Goal: Find specific page/section: Find specific page/section

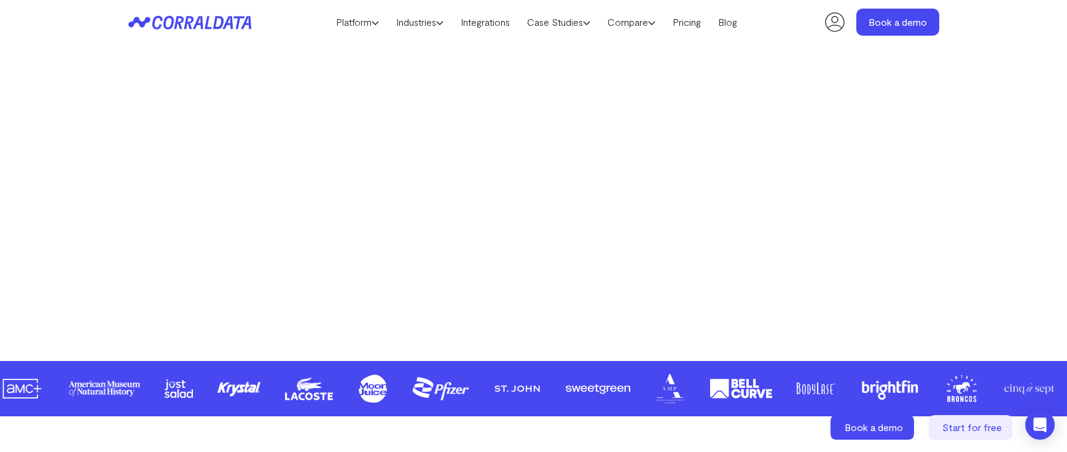
scroll to position [343, 0]
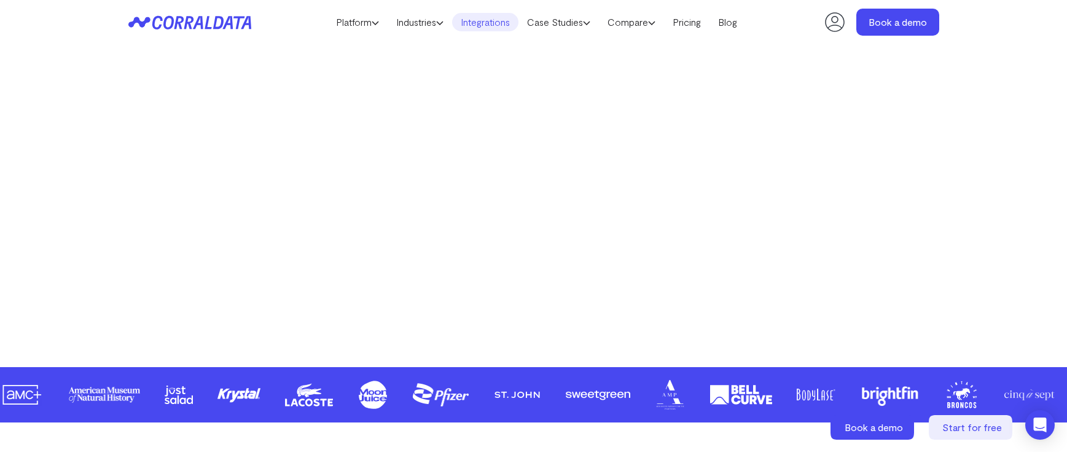
click at [480, 30] on link "Integrations" at bounding box center [485, 22] width 66 height 18
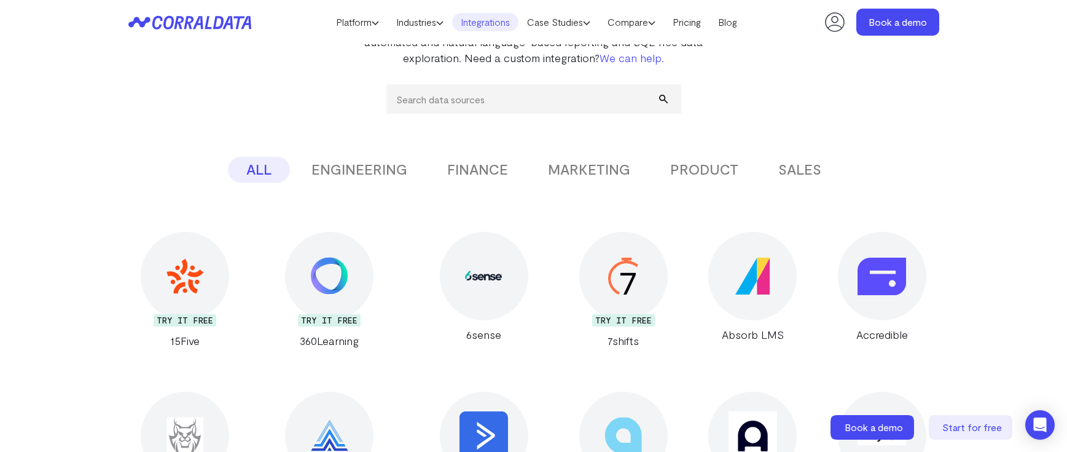
scroll to position [158, 0]
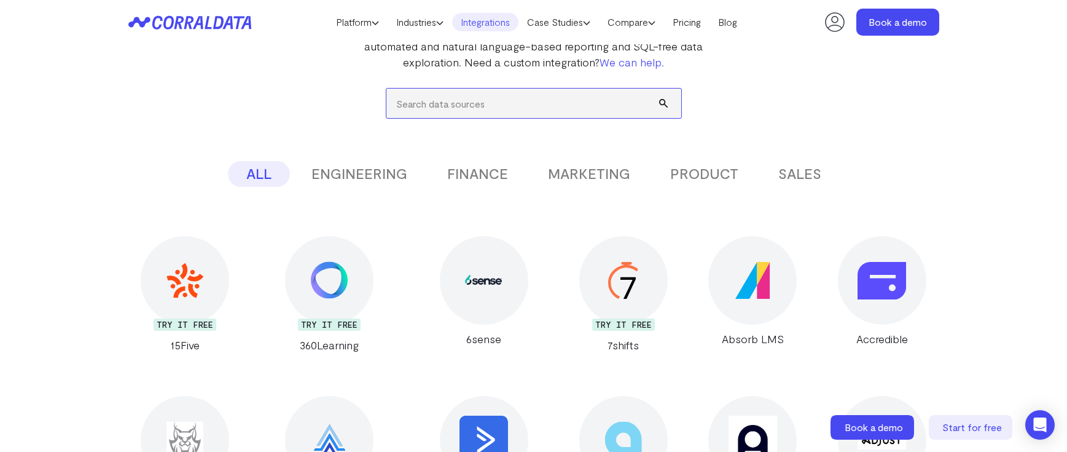
click at [478, 103] on input "search" at bounding box center [533, 102] width 295 height 29
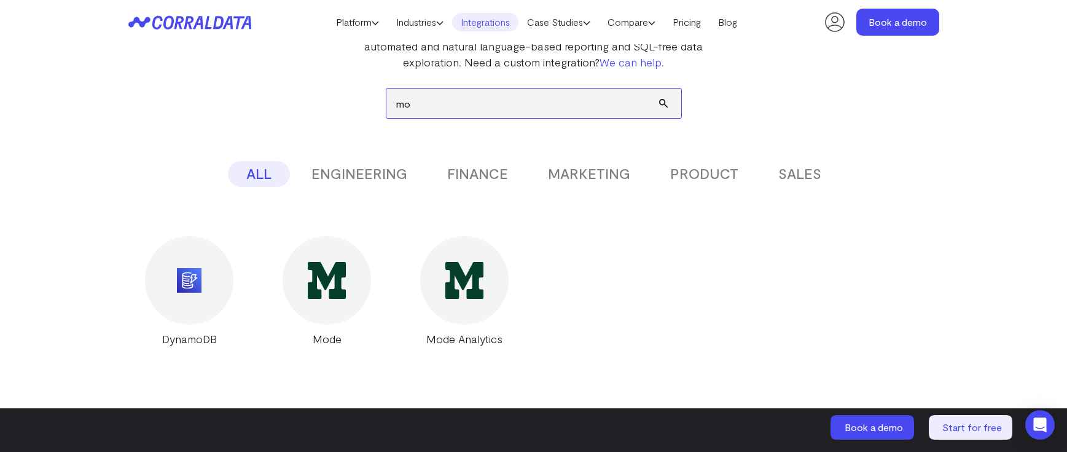
type input "m"
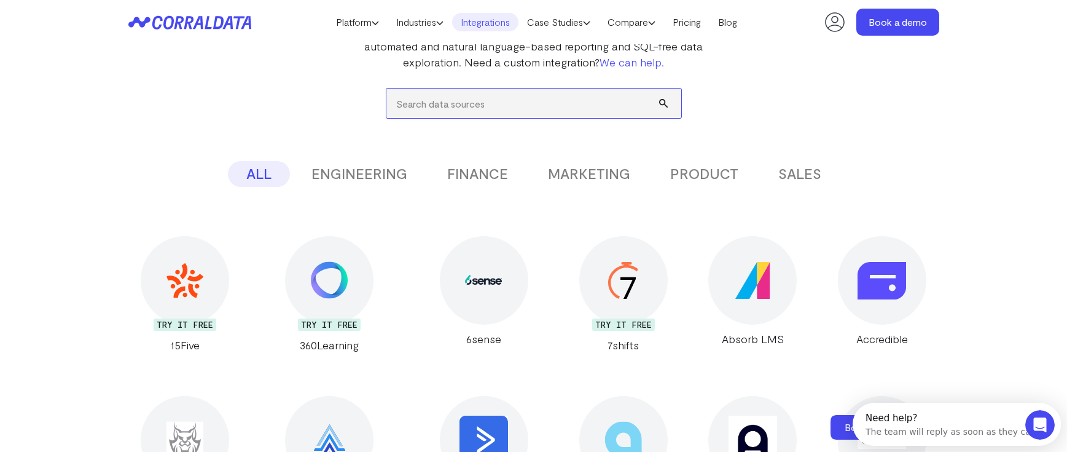
scroll to position [0, 0]
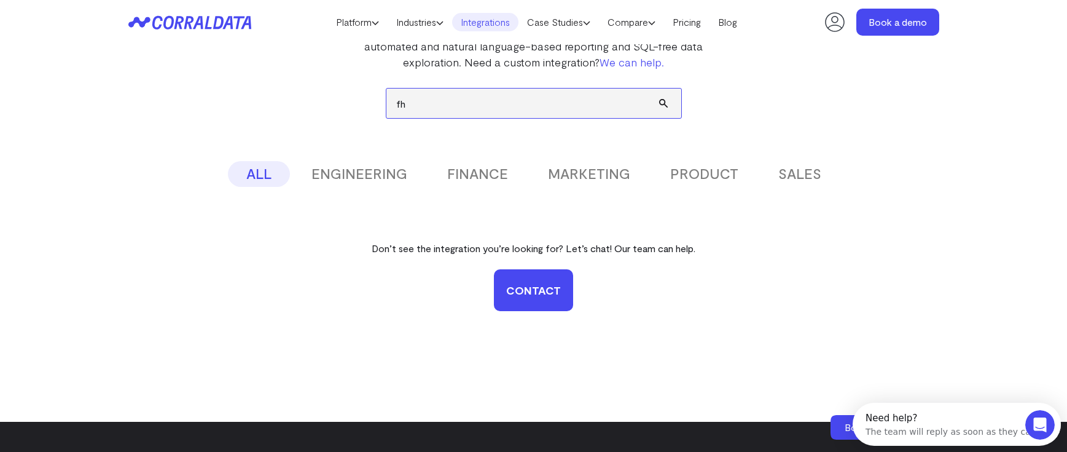
type input "f"
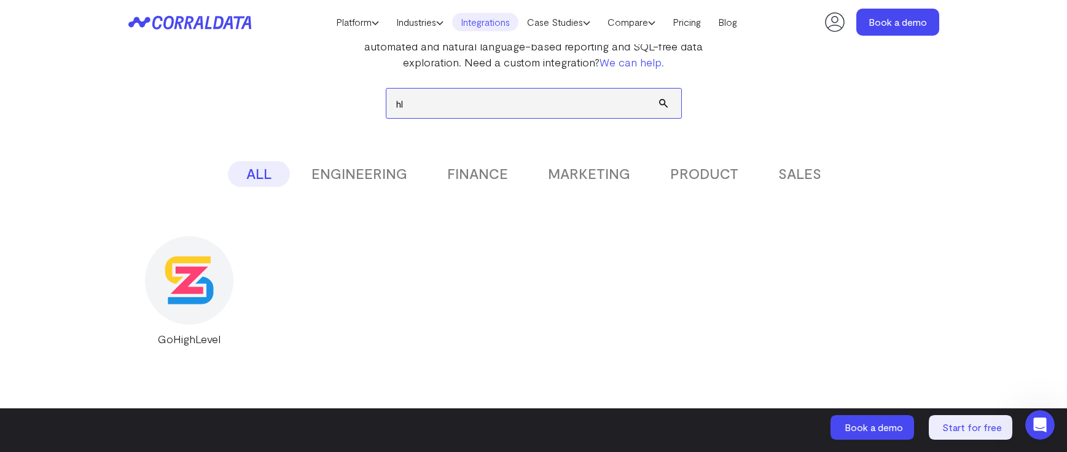
type input "h"
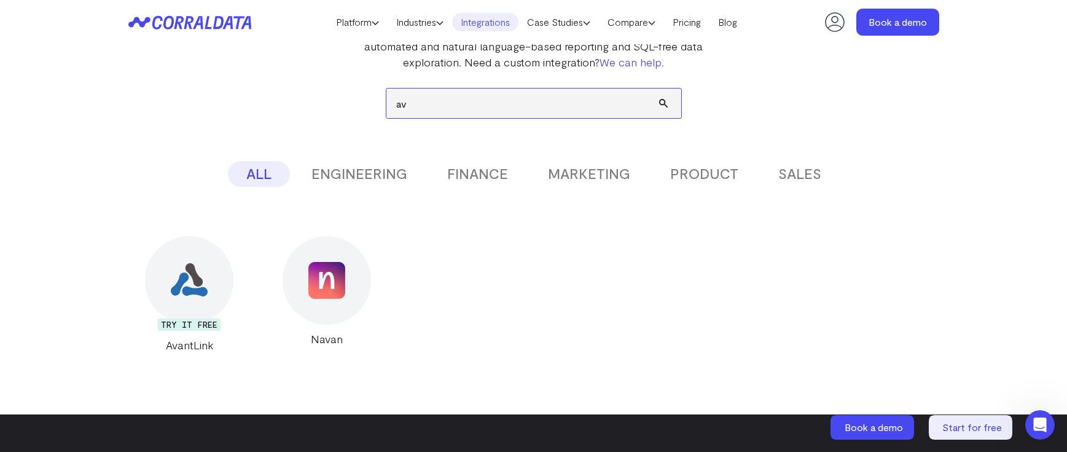
type input "a"
